Goal: Find specific page/section: Find specific page/section

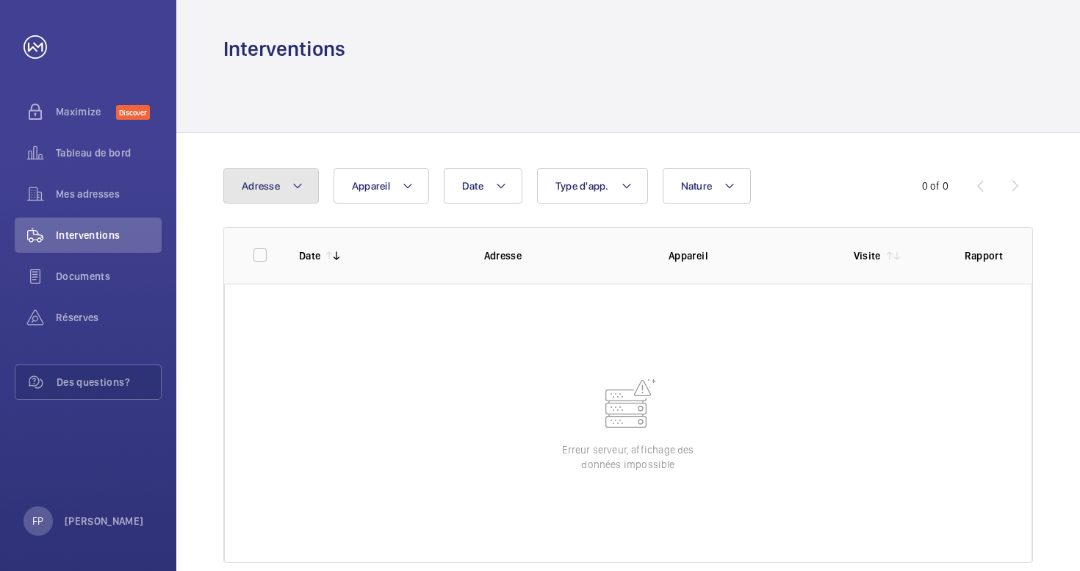
click at [264, 194] on button "Adresse" at bounding box center [270, 185] width 95 height 35
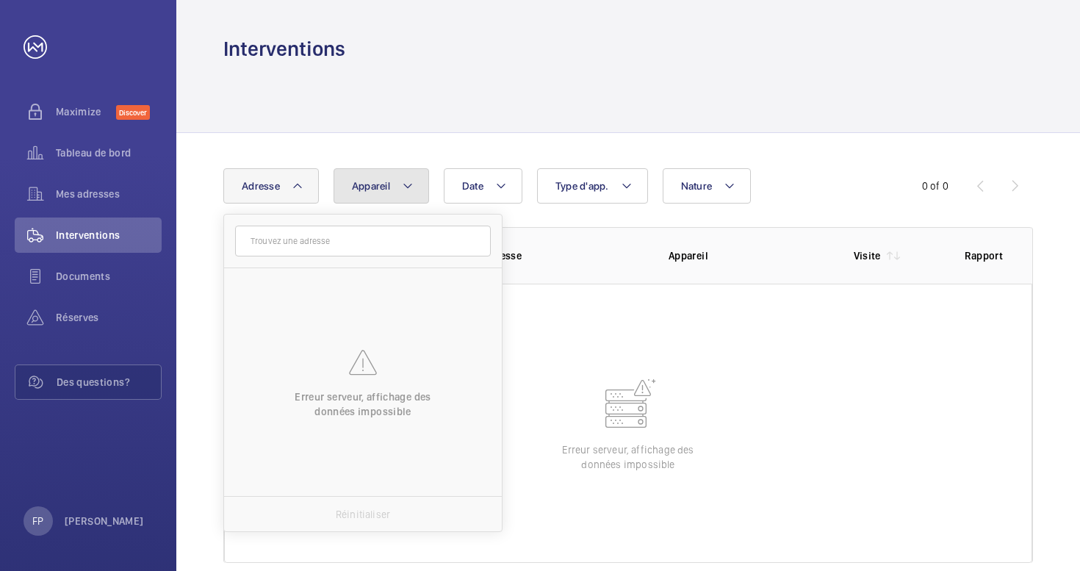
click at [363, 189] on span "Appareil" at bounding box center [371, 186] width 38 height 12
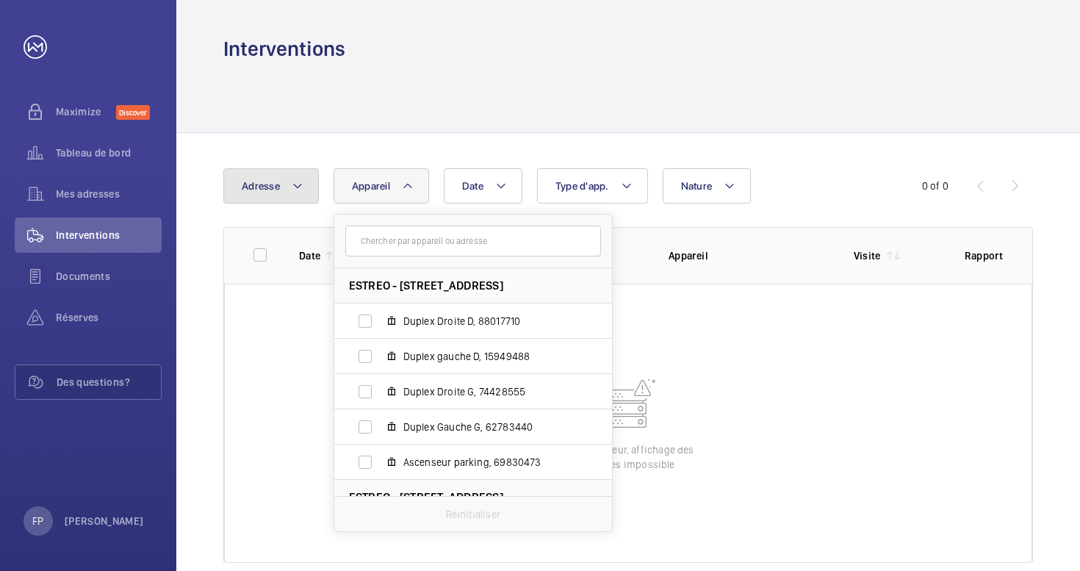
click at [261, 191] on span "Adresse" at bounding box center [261, 186] width 38 height 12
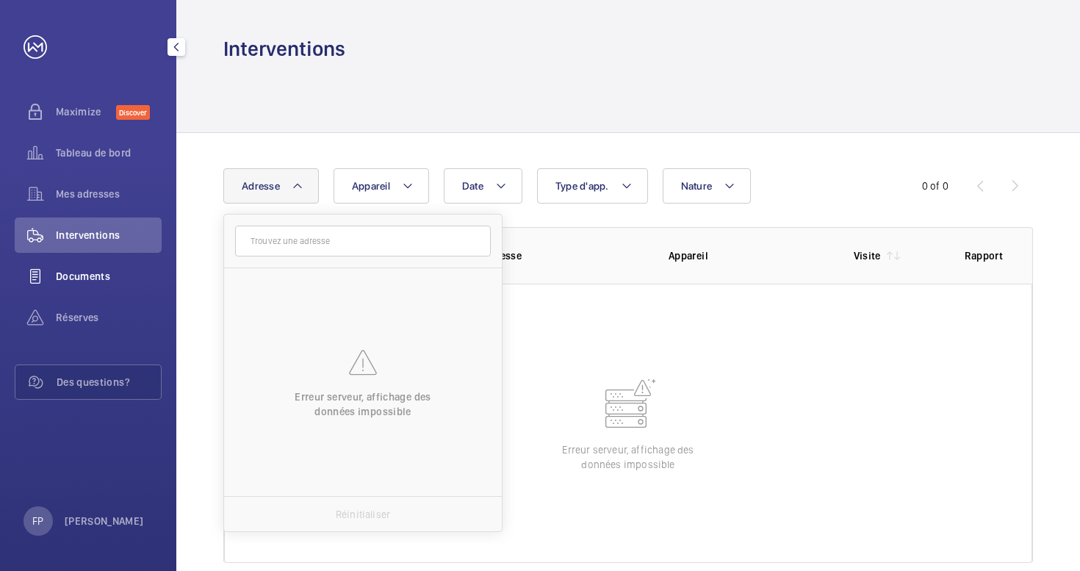
click at [76, 267] on div "Documents" at bounding box center [88, 275] width 147 height 35
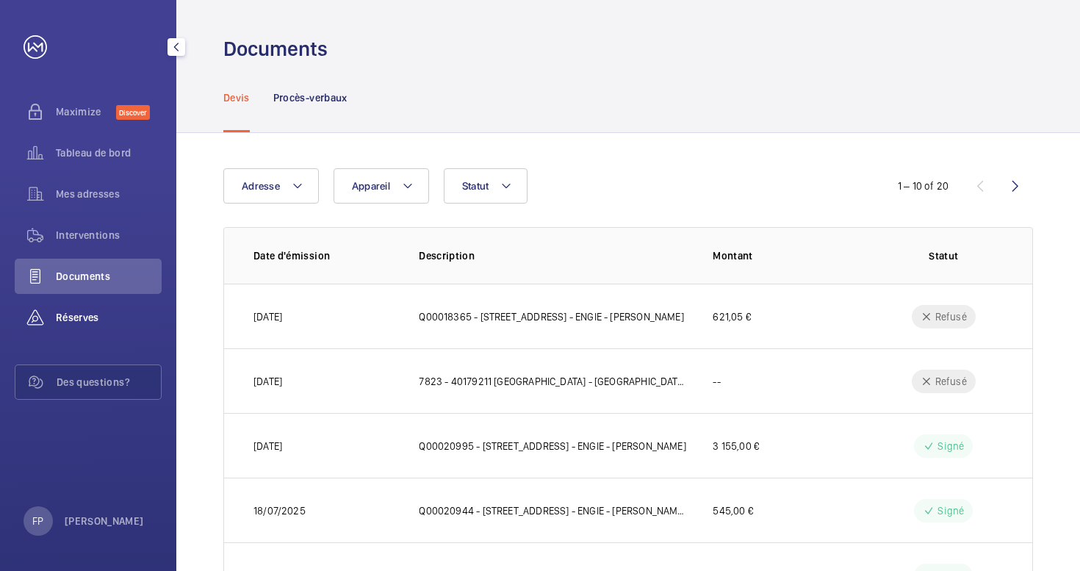
click at [86, 320] on span "Réserves" at bounding box center [109, 317] width 106 height 15
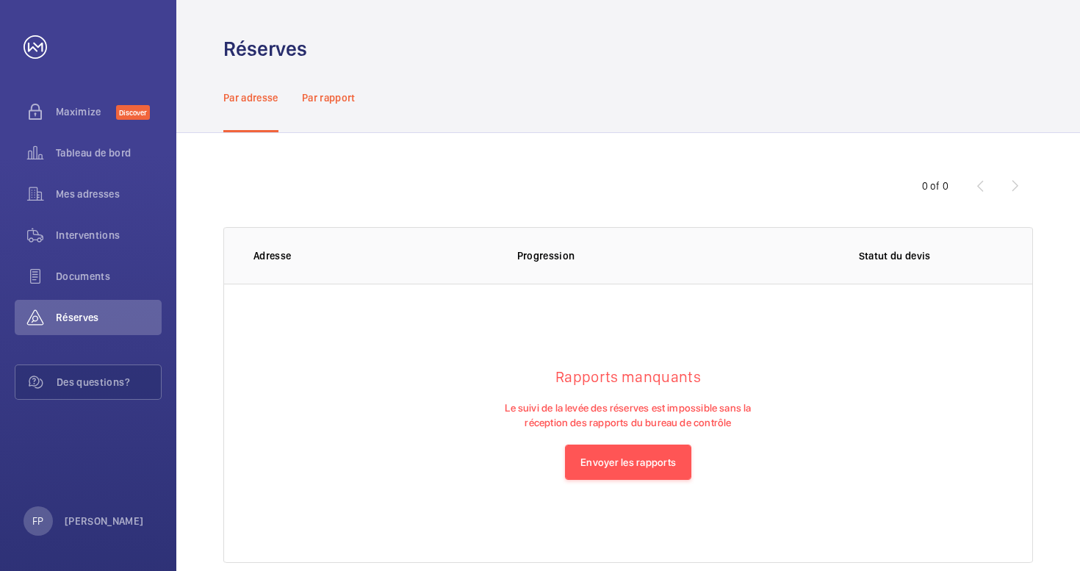
click at [341, 96] on p "Par rapport" at bounding box center [329, 97] width 54 height 15
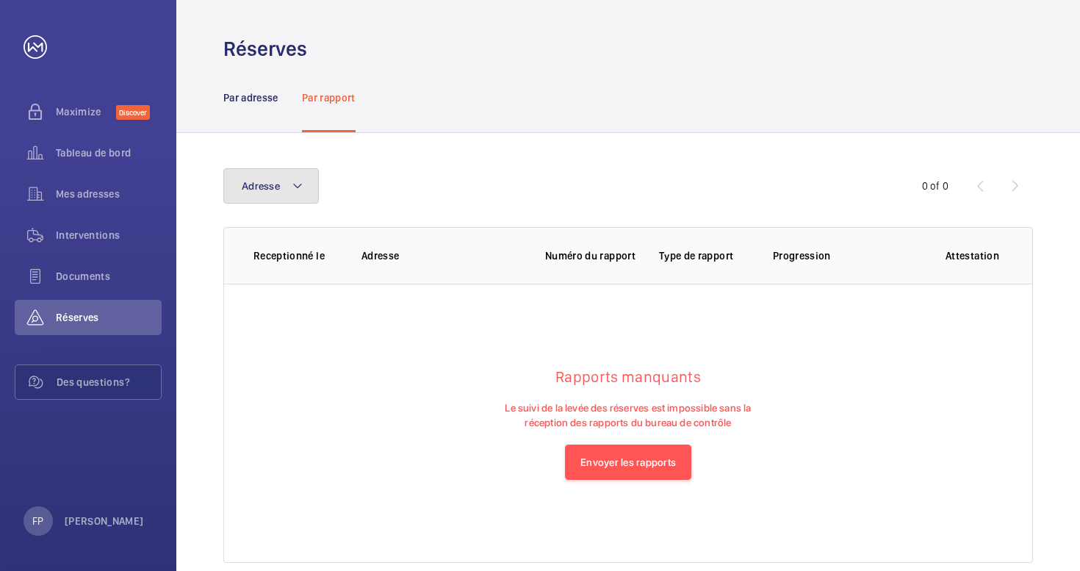
click at [262, 186] on span "Adresse" at bounding box center [261, 186] width 38 height 12
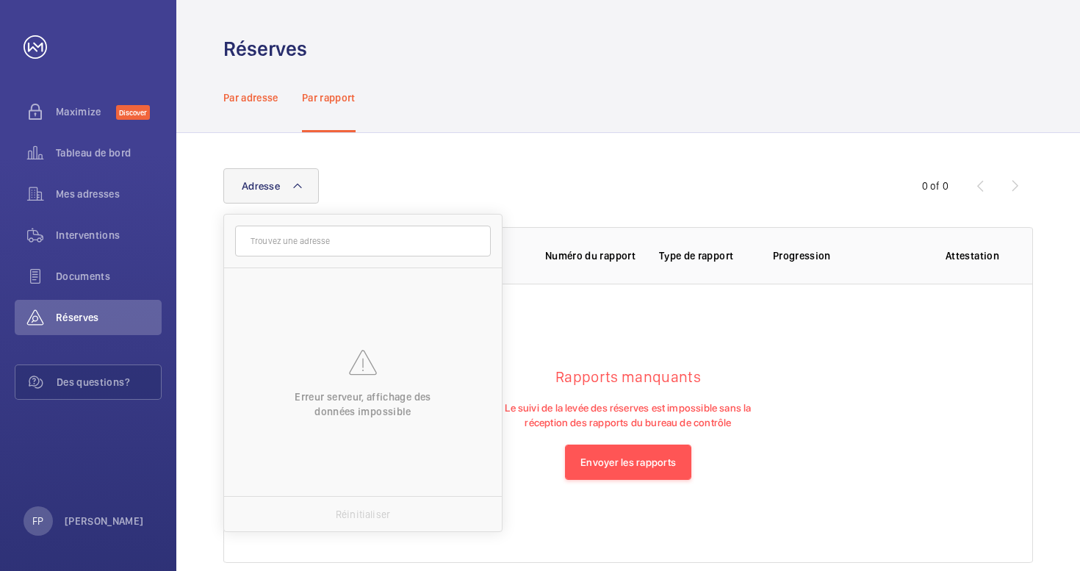
click at [261, 90] on p "Par adresse" at bounding box center [250, 97] width 55 height 15
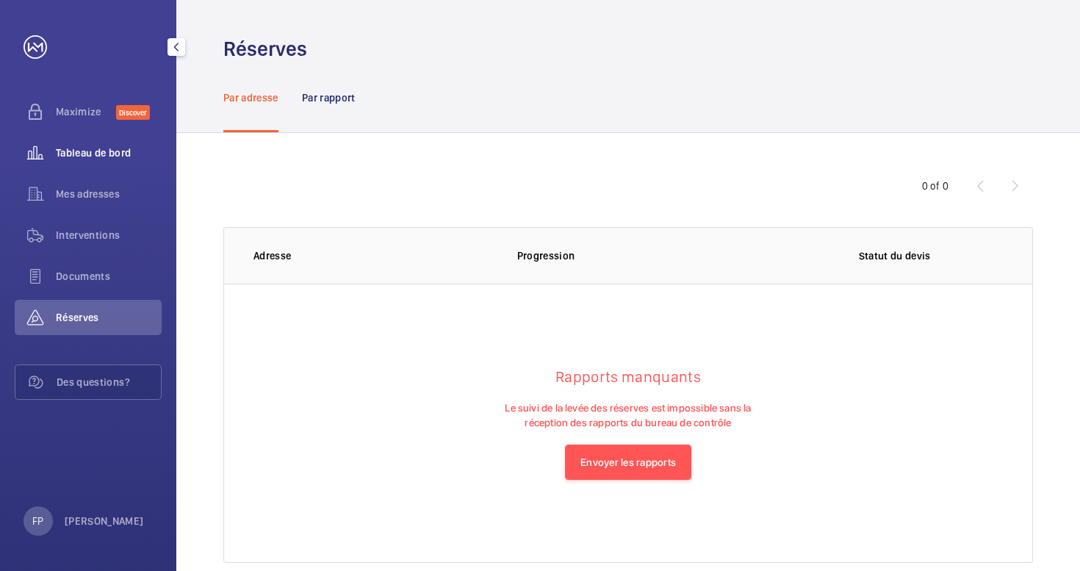
click at [86, 145] on span "Tableau de bord" at bounding box center [109, 152] width 106 height 15
